Goal: Task Accomplishment & Management: Manage account settings

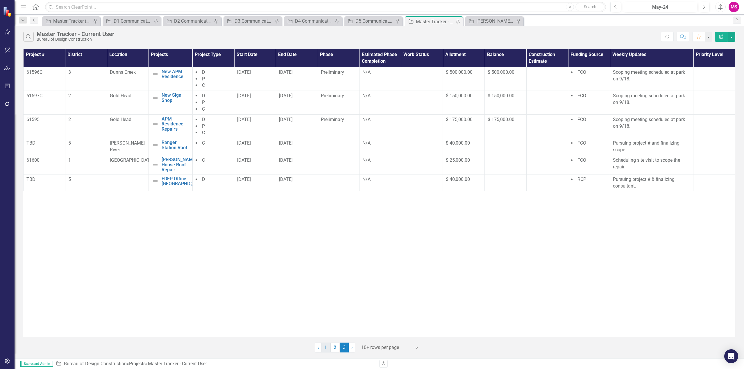
click at [325, 347] on link "1" at bounding box center [325, 348] width 9 height 10
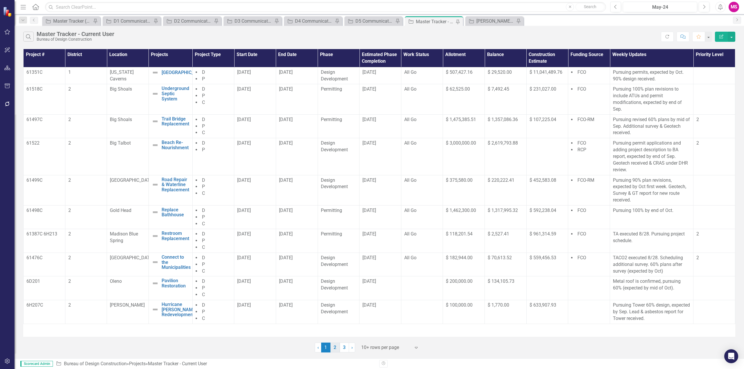
click at [334, 348] on link "2" at bounding box center [334, 348] width 9 height 10
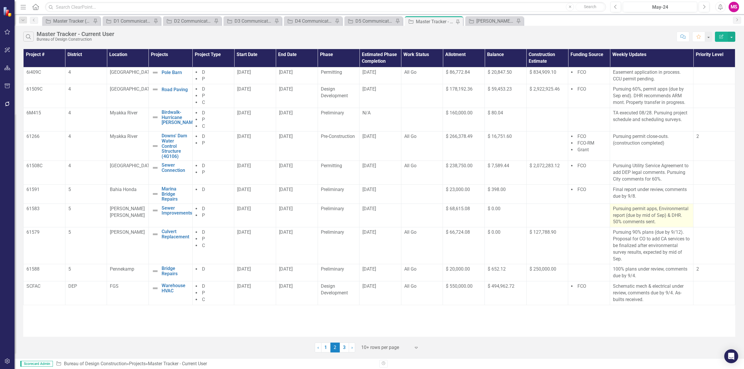
click at [647, 216] on p "Pursuing permit apps, Environmental report (due by mid of Sep) & DHR. 50% comme…" at bounding box center [651, 216] width 77 height 20
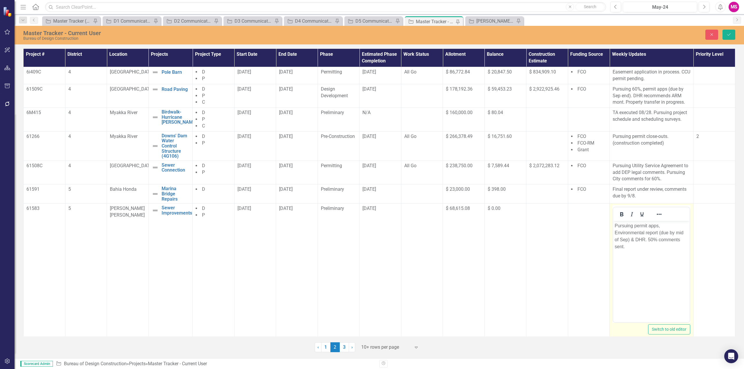
click at [629, 240] on p "Pursuing permit apps, Environmental report (due by mid of Sep) & DHR. 50% comme…" at bounding box center [652, 237] width 74 height 28
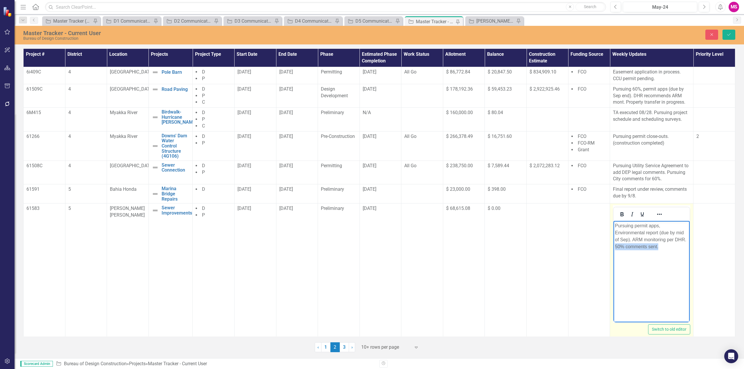
drag, startPoint x: 662, startPoint y: 247, endPoint x: 610, endPoint y: 244, distance: 51.8
click at [613, 244] on html "Pursuing permit apps, Environmental report (due by mid of Sep). ARM monitoring …" at bounding box center [651, 264] width 76 height 87
click at [728, 33] on icon "Save" at bounding box center [728, 35] width 5 height 4
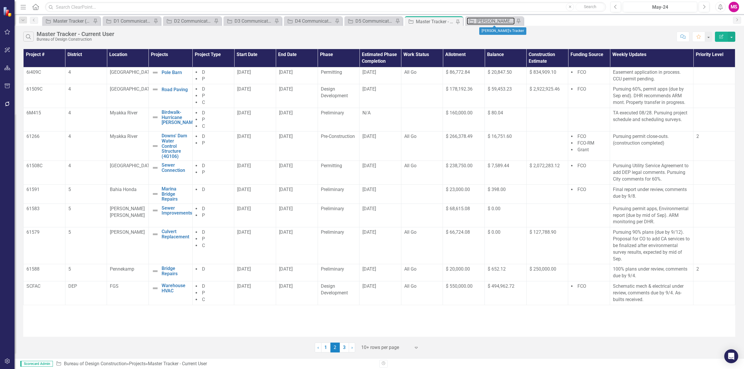
drag, startPoint x: 503, startPoint y: 19, endPoint x: 332, endPoint y: 359, distance: 380.7
click at [503, 19] on div "[PERSON_NAME]'s Tracker" at bounding box center [495, 20] width 38 height 7
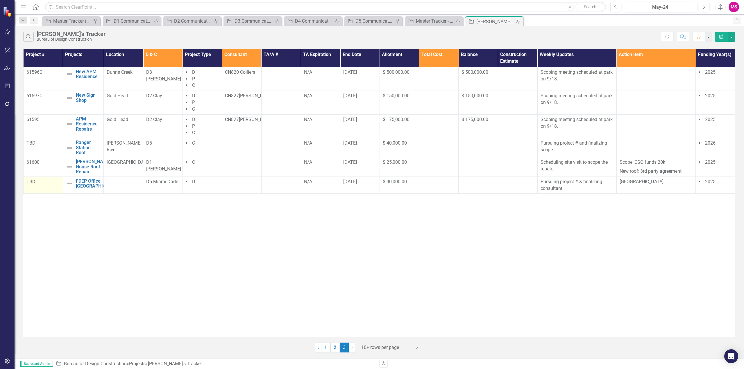
click at [40, 185] on div "TBD" at bounding box center [42, 182] width 33 height 7
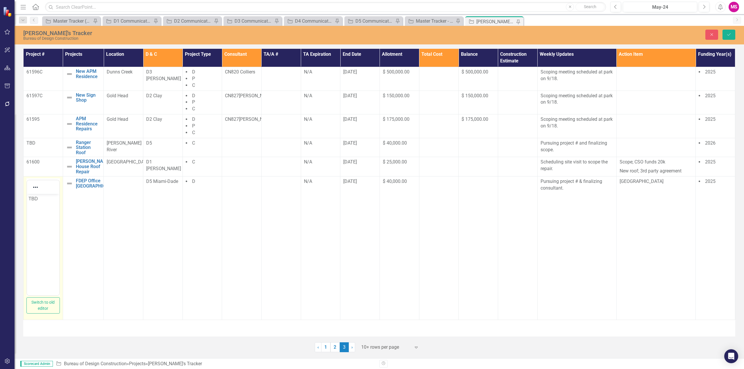
click at [34, 200] on p "TBD" at bounding box center [42, 199] width 29 height 7
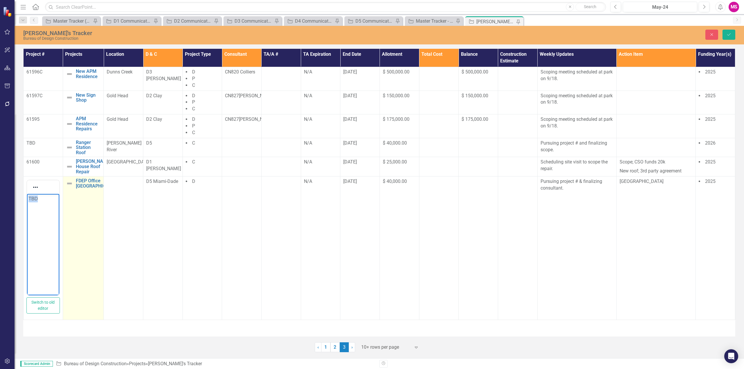
paste body "Rich Text Area. Press ALT-0 for help."
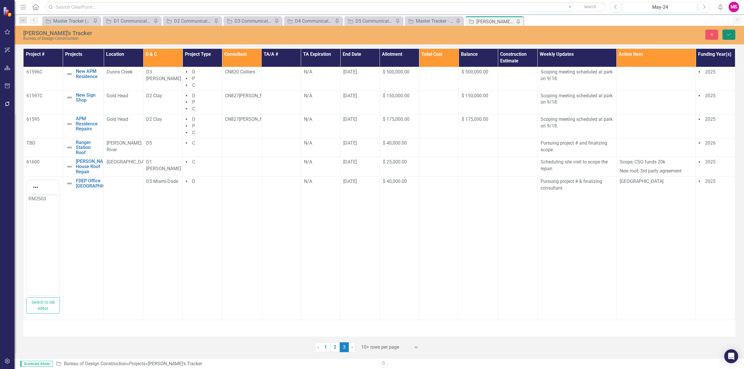
click at [729, 35] on icon "submit" at bounding box center [728, 34] width 3 height 2
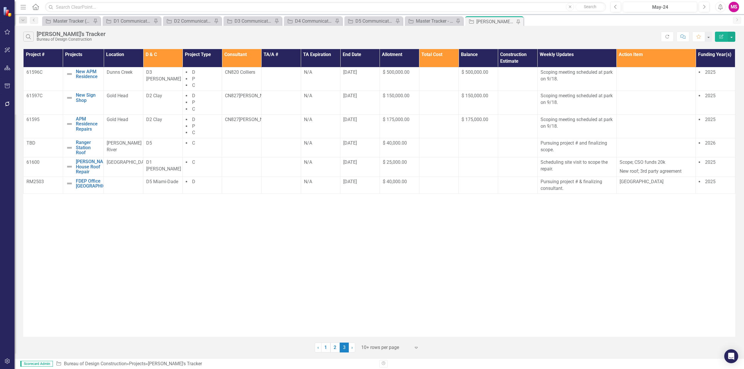
click at [145, 255] on div "Project # Projects Location D & C Project Type Consultant TA/A # TA Expiration …" at bounding box center [379, 193] width 712 height 288
click at [120, 183] on div at bounding box center [123, 182] width 33 height 7
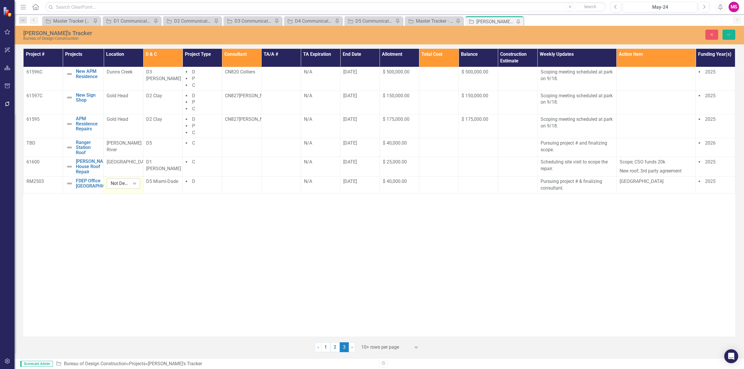
click at [120, 182] on div "Not Defined" at bounding box center [120, 183] width 19 height 7
type input "p"
type input "bis"
click at [179, 248] on div "Project # Projects Location D & C Project Type Consultant TA/A # TA Expiration …" at bounding box center [379, 193] width 712 height 288
click at [731, 34] on icon "Save" at bounding box center [728, 35] width 5 height 4
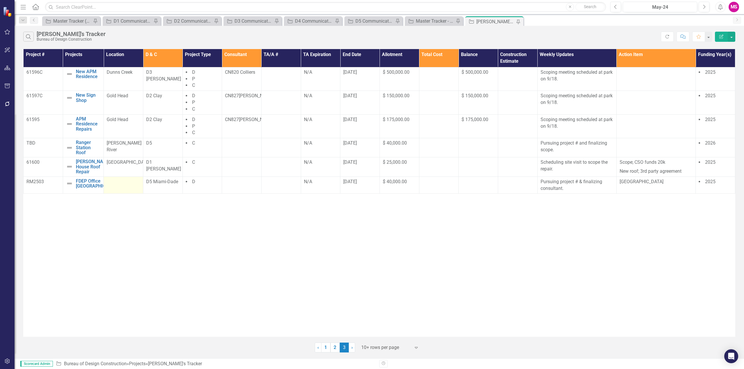
click at [122, 186] on td at bounding box center [124, 185] width 40 height 17
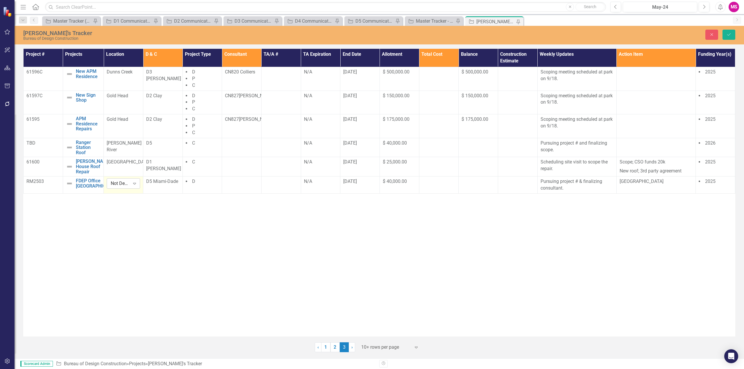
click at [123, 186] on div "Not Defined" at bounding box center [120, 183] width 19 height 7
click at [124, 204] on div "Not Defined" at bounding box center [130, 203] width 37 height 7
click at [216, 224] on div "Project # Projects Location D & C Project Type Consultant TA/A # TA Expiration …" at bounding box center [379, 193] width 712 height 288
click at [727, 33] on icon "Save" at bounding box center [728, 35] width 5 height 4
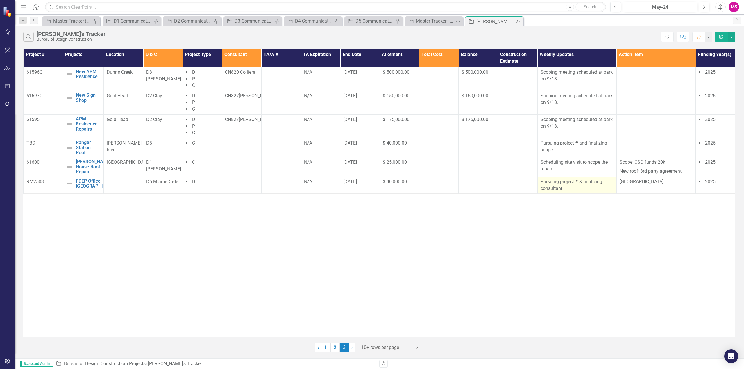
click at [583, 185] on p "Pursuing project # & finalizing consultant." at bounding box center [576, 185] width 73 height 13
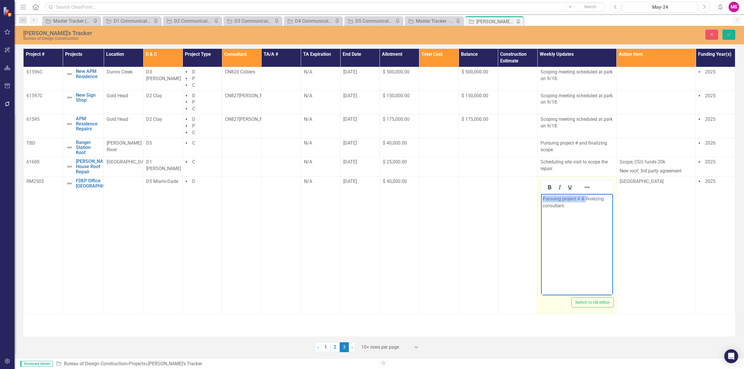
drag, startPoint x: 585, startPoint y: 198, endPoint x: 534, endPoint y: 197, distance: 50.6
click at [541, 197] on html "Pursuing project # & finalizing consultant." at bounding box center [577, 237] width 72 height 87
drag, startPoint x: 561, startPoint y: 199, endPoint x: 611, endPoint y: 198, distance: 50.0
click at [611, 198] on body "Pursuing project # & finalizing consultant." at bounding box center [577, 237] width 72 height 87
click at [549, 198] on p "Pursuing consultant." at bounding box center [576, 199] width 69 height 7
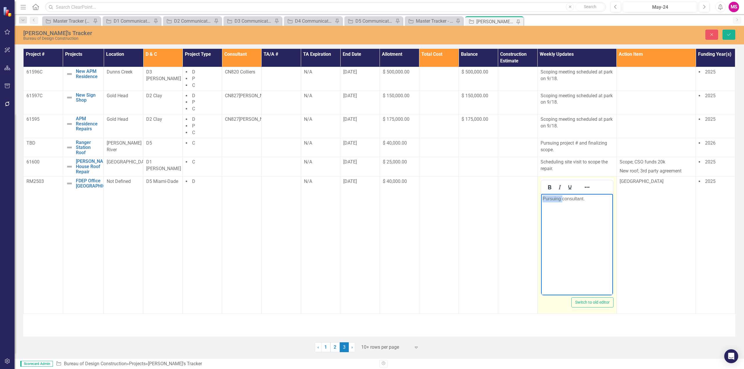
click at [549, 198] on p "Pursuing consultant." at bounding box center [576, 199] width 69 height 7
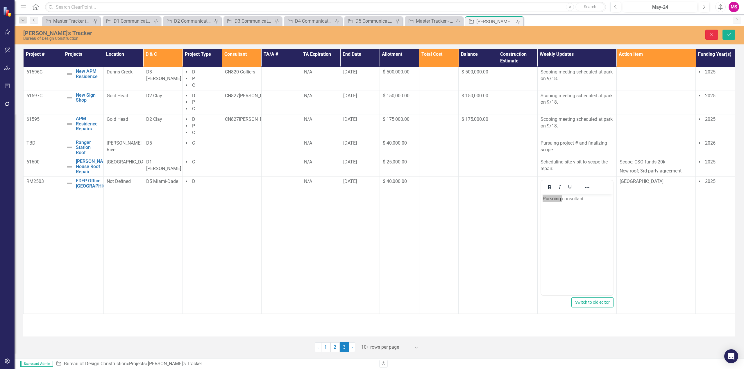
click at [708, 33] on button "Close" at bounding box center [711, 35] width 13 height 10
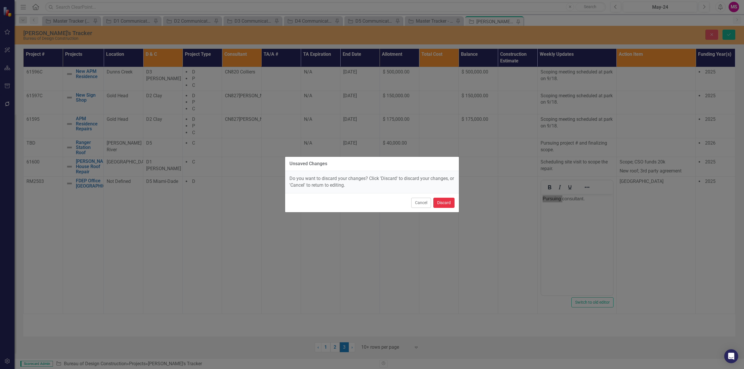
click at [452, 203] on button "Discard" at bounding box center [443, 203] width 21 height 10
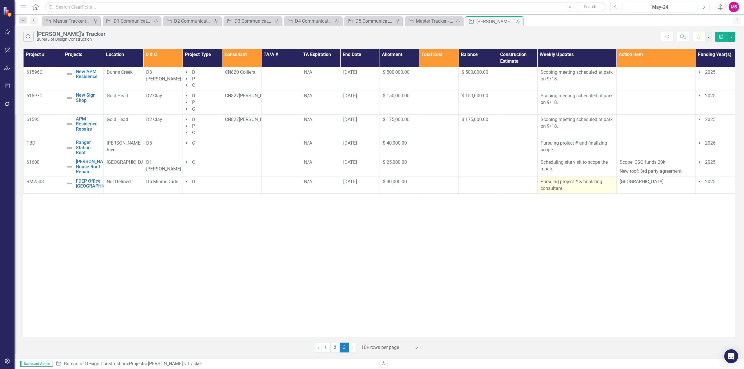
click at [575, 184] on p "Pursuing project # & finalizing consultant." at bounding box center [576, 185] width 73 height 13
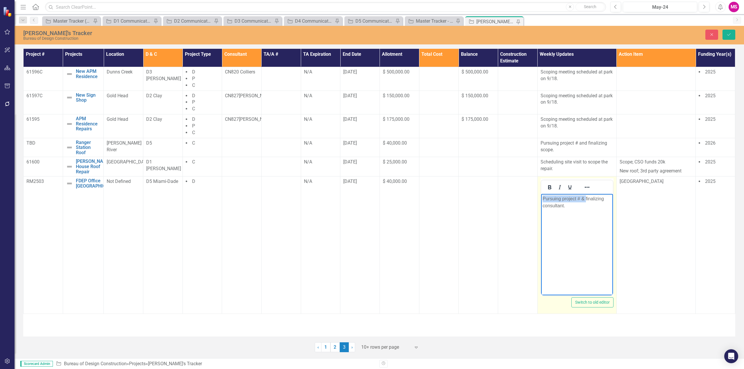
drag, startPoint x: 586, startPoint y: 197, endPoint x: 533, endPoint y: 194, distance: 52.7
click at [541, 194] on html "Pursuing project # & finalizing consultant." at bounding box center [577, 237] width 72 height 87
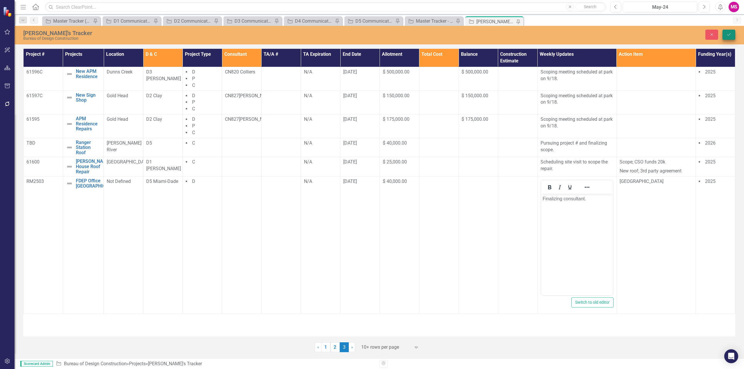
drag, startPoint x: 729, startPoint y: 27, endPoint x: 730, endPoint y: 33, distance: 6.1
click at [729, 31] on div "[PERSON_NAME]'s Tracker Bureau of Design Construction Close Save" at bounding box center [379, 35] width 729 height 19
click at [730, 33] on icon "Save" at bounding box center [728, 35] width 5 height 4
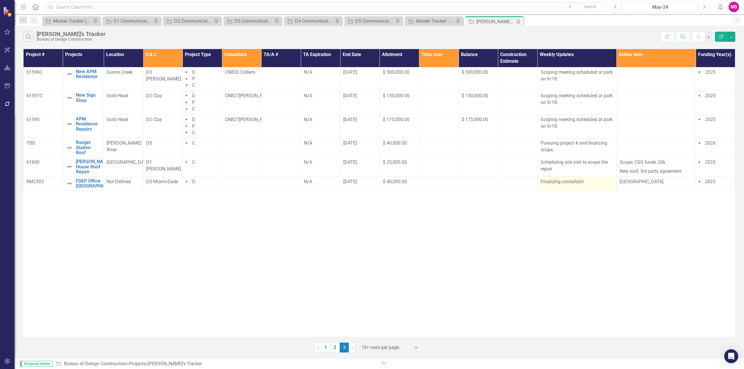
click at [581, 188] on td "Finalizing consultant." at bounding box center [576, 184] width 79 height 14
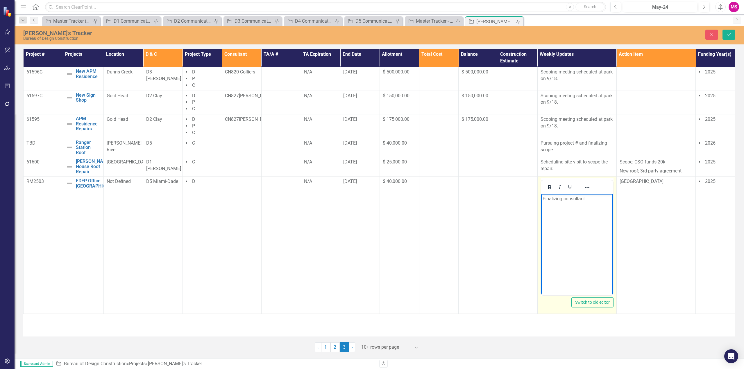
click at [563, 198] on p "Finalizing consultant." at bounding box center [576, 199] width 69 height 7
click at [724, 33] on button "Save" at bounding box center [728, 35] width 13 height 10
